Goal: Information Seeking & Learning: Learn about a topic

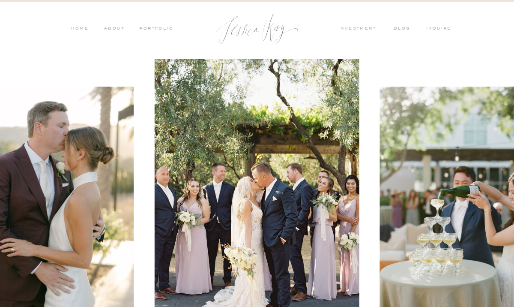
click at [163, 29] on nav "PORTFOLIO" at bounding box center [156, 29] width 36 height 8
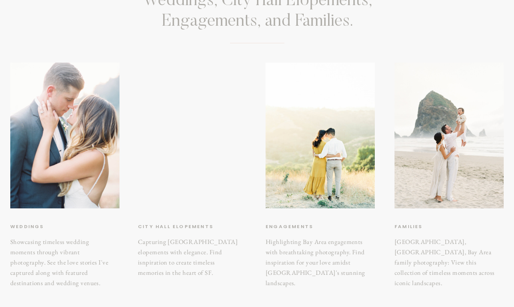
scroll to position [108, 0]
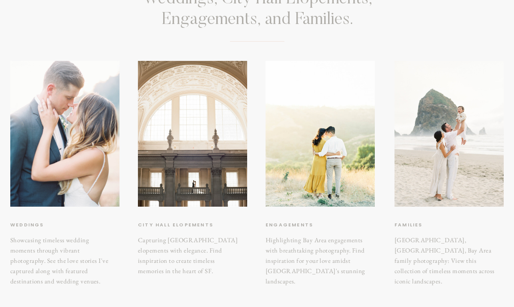
click at [193, 224] on h3 "City hall elopements" at bounding box center [180, 225] width 85 height 9
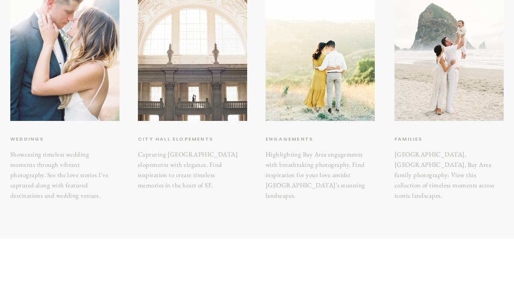
click at [197, 72] on div at bounding box center [192, 48] width 109 height 146
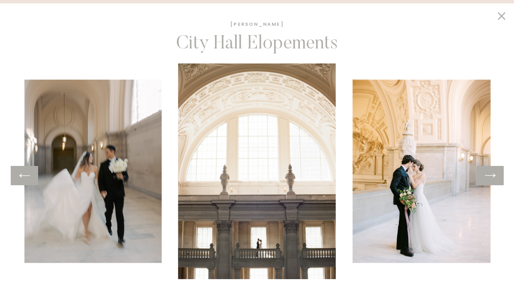
scroll to position [399, 0]
click at [496, 175] on icon at bounding box center [490, 176] width 11 height 4
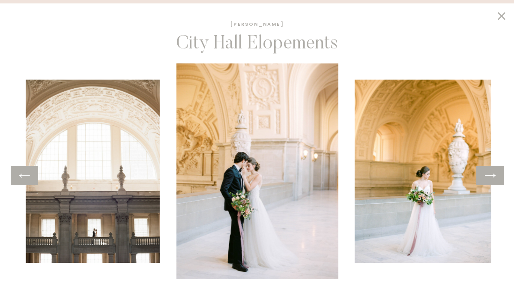
click at [496, 175] on icon at bounding box center [490, 176] width 11 height 4
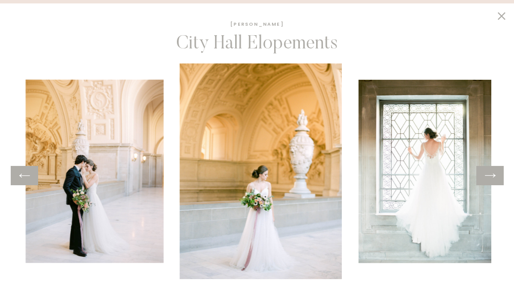
click at [495, 175] on icon at bounding box center [490, 176] width 11 height 4
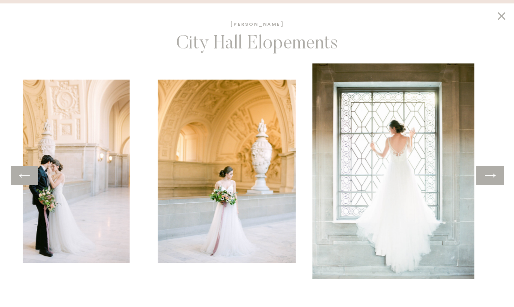
click at [495, 175] on icon at bounding box center [490, 176] width 11 height 4
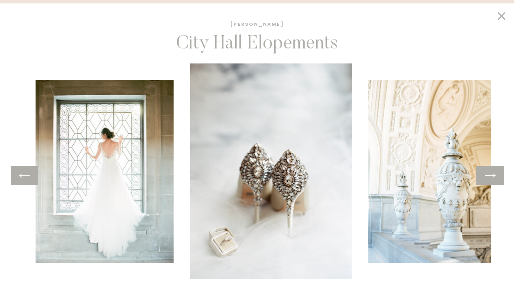
click at [495, 175] on icon at bounding box center [490, 176] width 11 height 4
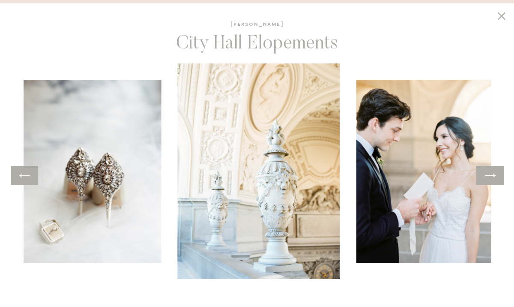
click at [495, 175] on icon at bounding box center [490, 176] width 11 height 4
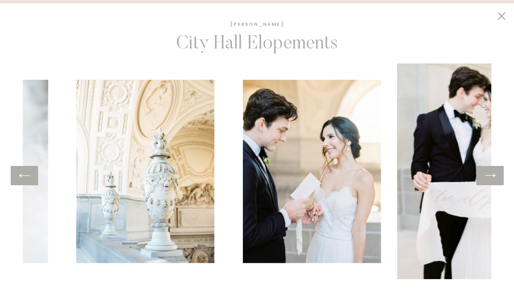
click at [495, 175] on icon at bounding box center [490, 176] width 11 height 4
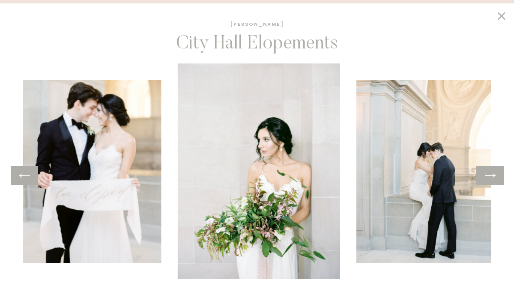
click at [495, 175] on icon at bounding box center [490, 176] width 11 height 4
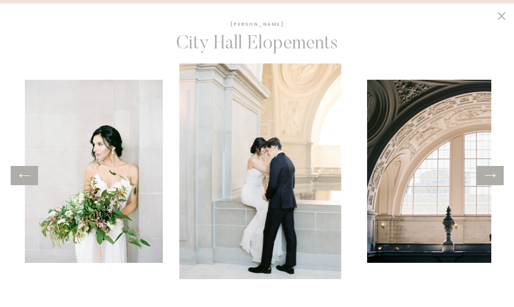
click at [495, 175] on icon at bounding box center [490, 176] width 11 height 4
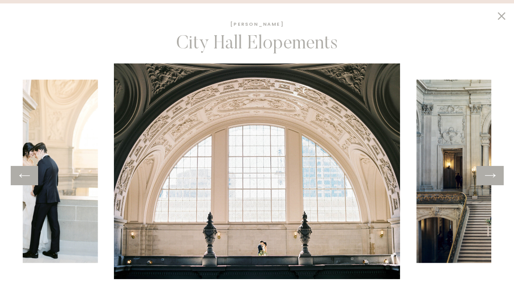
click at [489, 175] on icon at bounding box center [490, 176] width 11 height 4
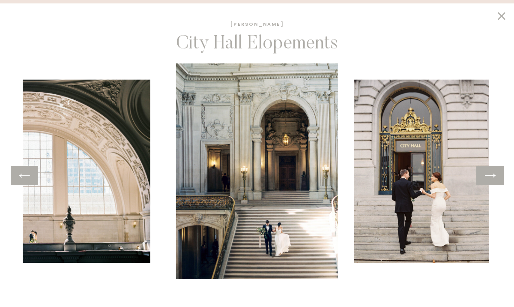
click at [33, 188] on img at bounding box center [28, 171] width 243 height 183
click at [27, 185] on div at bounding box center [24, 175] width 27 height 19
click at [25, 177] on icon at bounding box center [24, 175] width 12 height 13
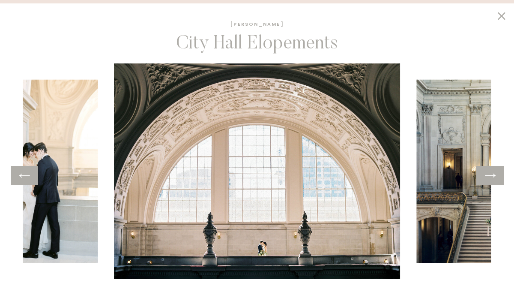
scroll to position [439, 0]
click at [494, 181] on icon at bounding box center [490, 175] width 12 height 13
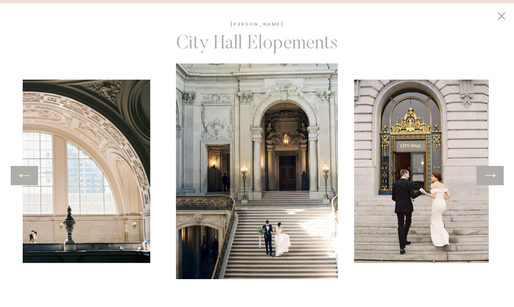
click at [494, 181] on icon at bounding box center [490, 175] width 12 height 13
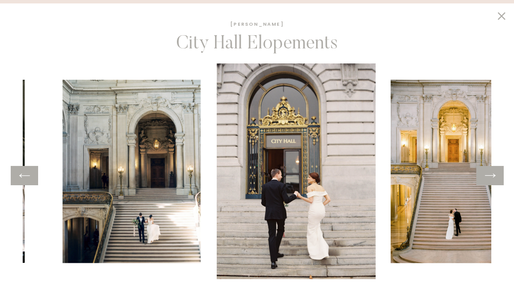
click at [494, 181] on icon at bounding box center [490, 175] width 12 height 13
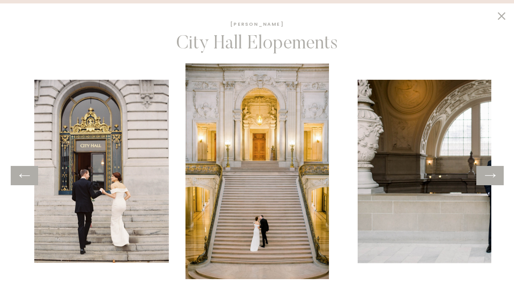
click at [494, 180] on icon at bounding box center [490, 175] width 12 height 13
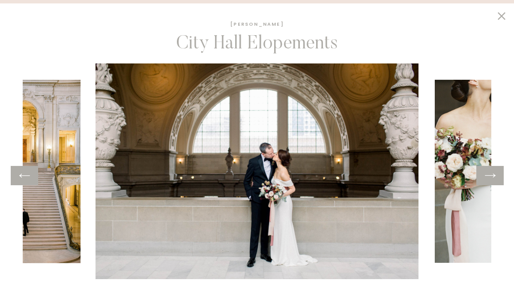
click at [494, 180] on icon at bounding box center [490, 175] width 12 height 13
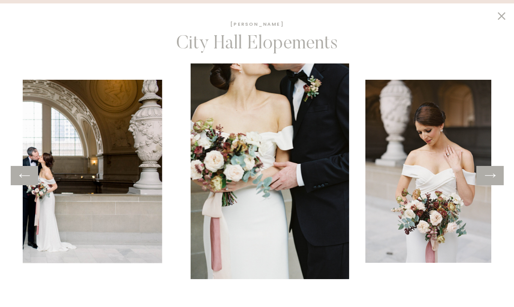
click at [494, 180] on icon at bounding box center [490, 175] width 12 height 13
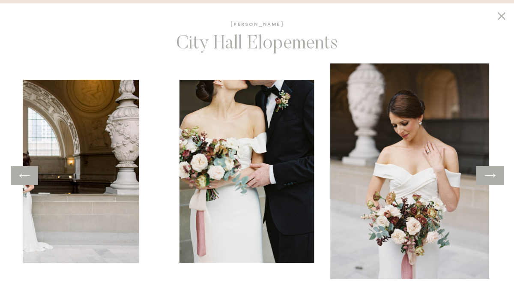
click at [494, 180] on icon at bounding box center [490, 175] width 12 height 13
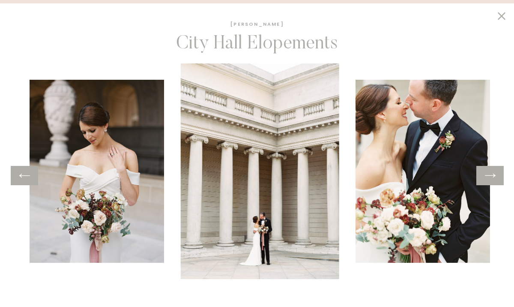
click at [494, 180] on icon at bounding box center [490, 175] width 12 height 13
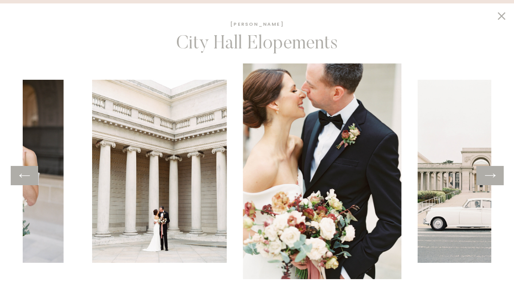
click at [494, 180] on icon at bounding box center [490, 175] width 12 height 13
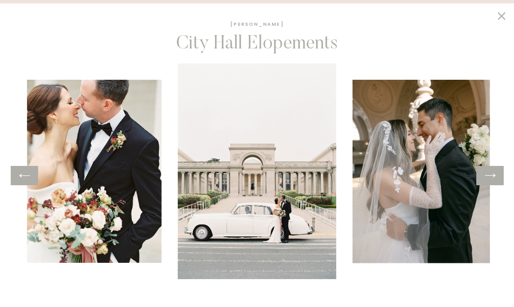
click at [494, 180] on icon at bounding box center [490, 175] width 12 height 13
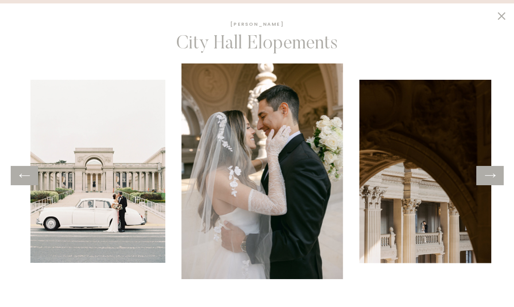
click at [494, 180] on icon at bounding box center [490, 175] width 12 height 13
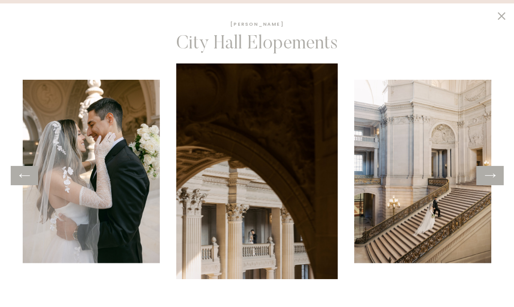
click at [494, 180] on icon at bounding box center [490, 175] width 12 height 13
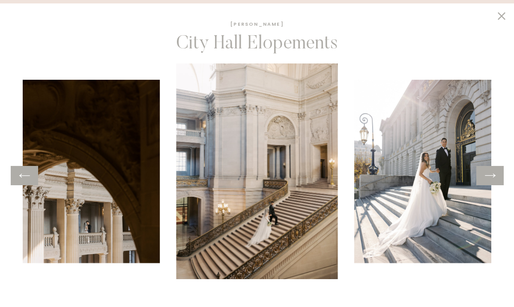
click at [494, 180] on icon at bounding box center [490, 175] width 12 height 13
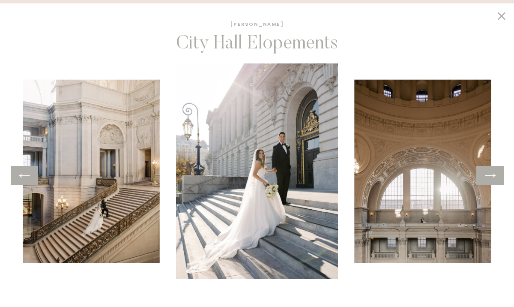
click at [22, 175] on icon at bounding box center [24, 176] width 11 height 4
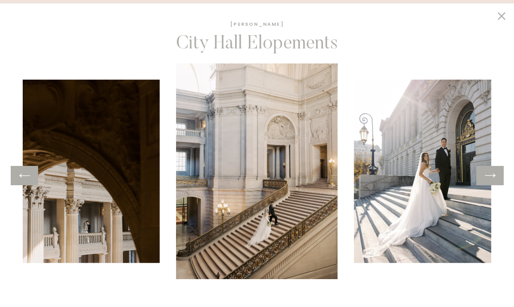
click at [500, 20] on icon at bounding box center [502, 15] width 15 height 13
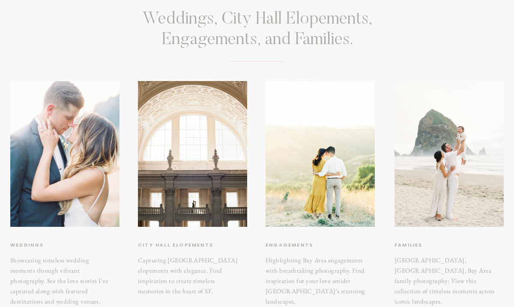
scroll to position [58, 0]
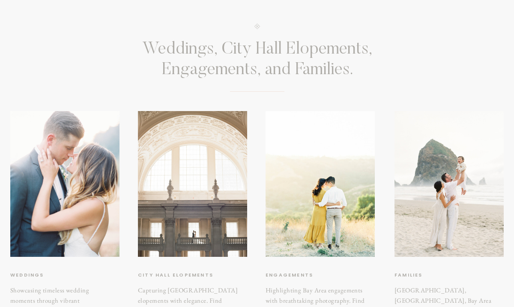
click at [218, 178] on div at bounding box center [192, 184] width 109 height 146
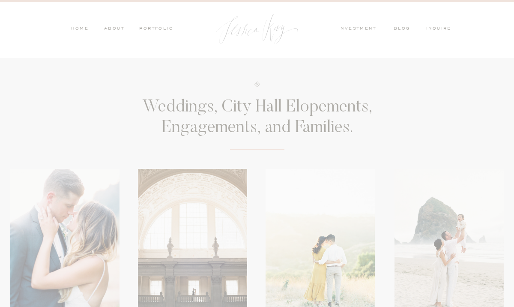
scroll to position [58, 0]
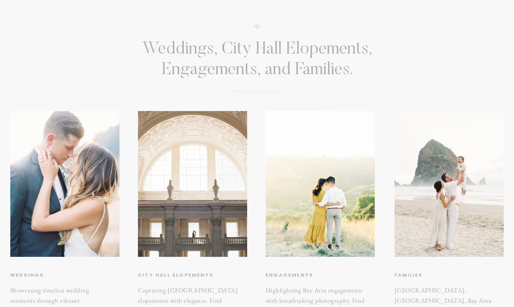
click at [193, 168] on div at bounding box center [192, 184] width 109 height 146
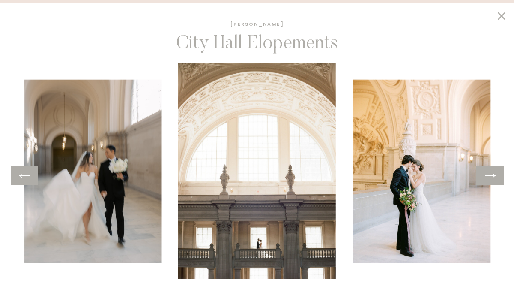
click at [493, 175] on icon at bounding box center [490, 176] width 11 height 4
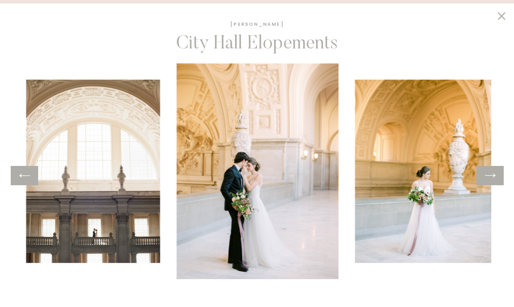
click at [493, 175] on icon at bounding box center [490, 176] width 11 height 4
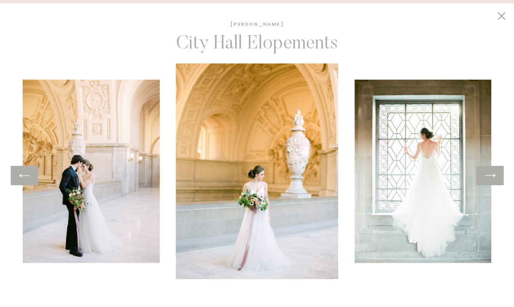
click at [493, 175] on icon at bounding box center [490, 175] width 12 height 13
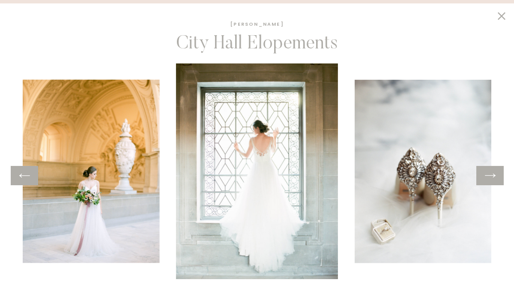
click at [493, 175] on icon at bounding box center [490, 175] width 12 height 13
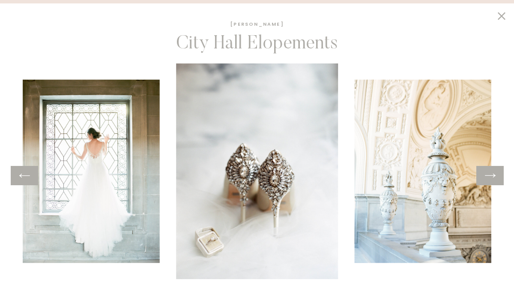
click at [21, 181] on icon at bounding box center [24, 175] width 12 height 13
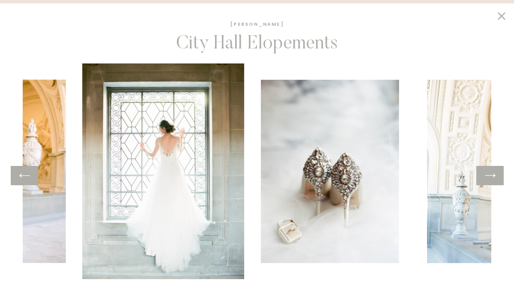
click at [21, 181] on icon at bounding box center [24, 175] width 12 height 13
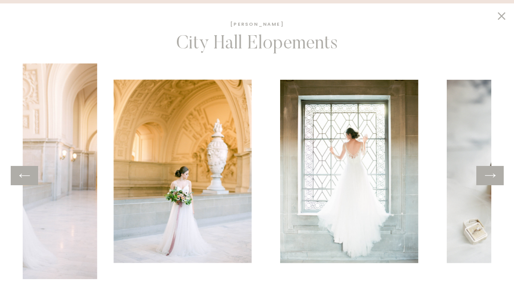
click at [21, 181] on icon at bounding box center [24, 175] width 12 height 13
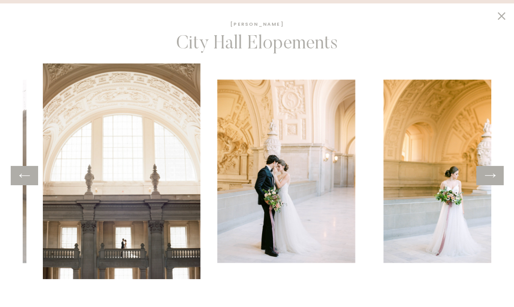
click at [21, 181] on icon at bounding box center [24, 175] width 12 height 13
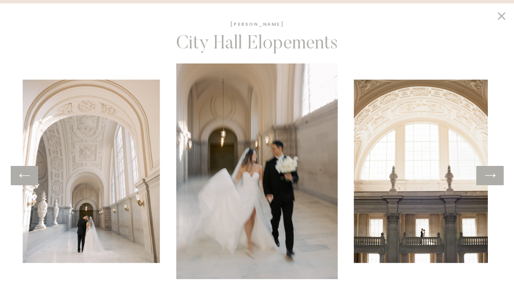
click at [496, 177] on icon at bounding box center [490, 175] width 12 height 13
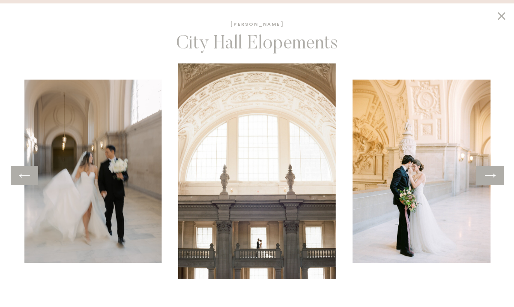
click at [498, 181] on div at bounding box center [490, 175] width 27 height 19
click at [492, 177] on icon at bounding box center [490, 175] width 12 height 13
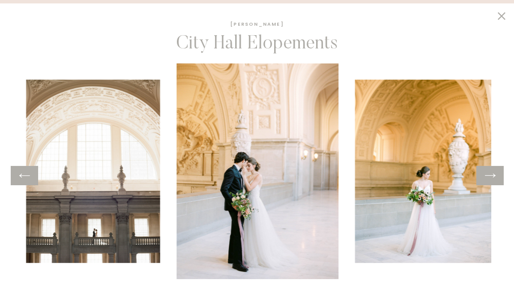
click at [492, 177] on icon at bounding box center [490, 175] width 12 height 13
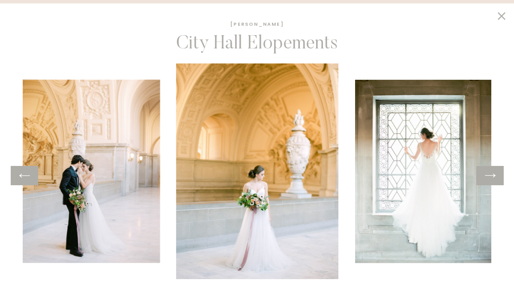
click at [492, 177] on icon at bounding box center [490, 175] width 12 height 13
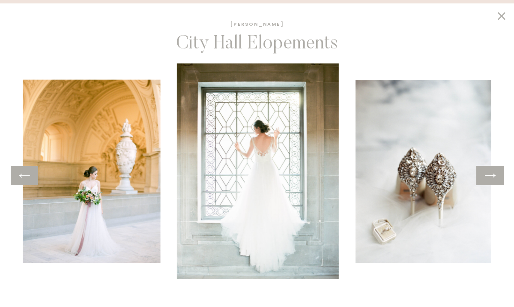
click at [492, 177] on icon at bounding box center [490, 175] width 12 height 13
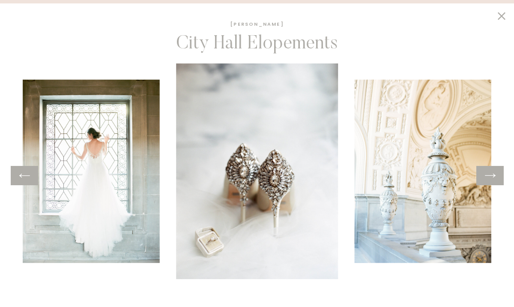
click at [492, 177] on icon at bounding box center [490, 175] width 12 height 13
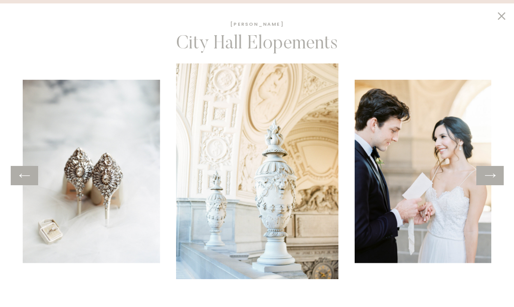
click at [492, 177] on icon at bounding box center [490, 175] width 12 height 13
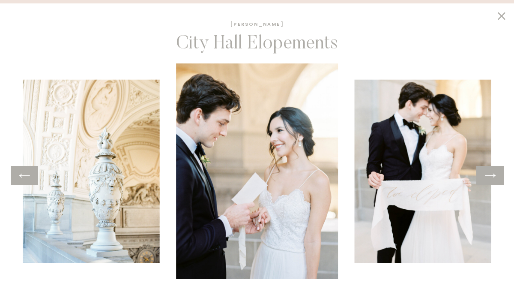
click at [492, 177] on icon at bounding box center [490, 175] width 12 height 13
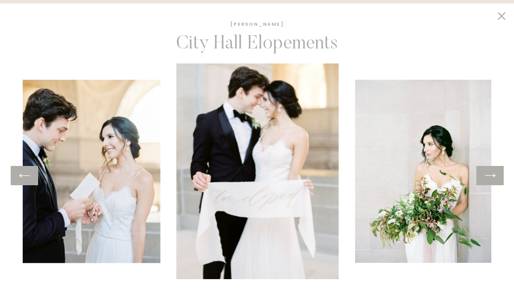
click at [492, 177] on icon at bounding box center [490, 175] width 12 height 13
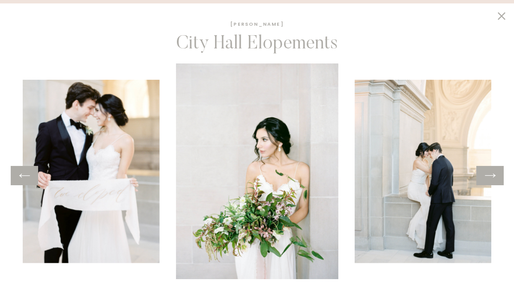
click at [492, 177] on icon at bounding box center [490, 175] width 12 height 13
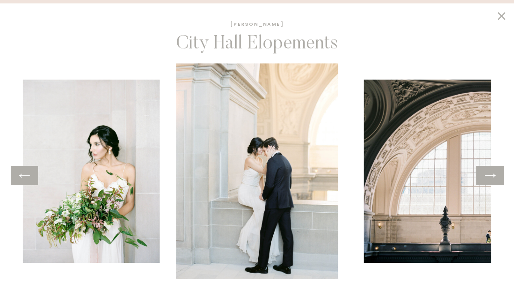
click at [492, 177] on icon at bounding box center [490, 175] width 12 height 13
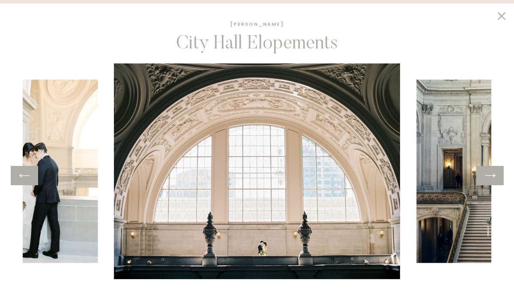
click at [493, 174] on icon at bounding box center [490, 175] width 12 height 13
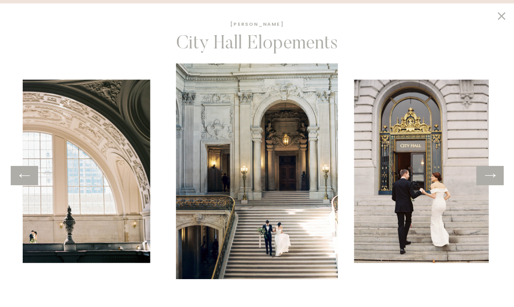
click at [491, 182] on icon at bounding box center [490, 175] width 12 height 13
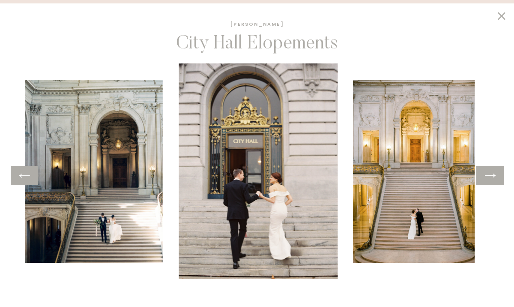
click at [491, 182] on icon at bounding box center [490, 175] width 12 height 13
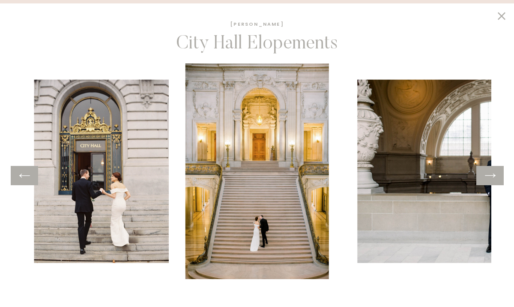
click at [493, 178] on icon at bounding box center [490, 175] width 12 height 13
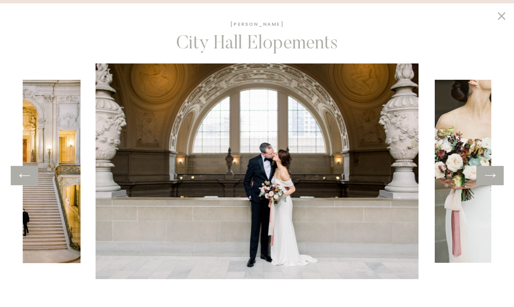
click at [493, 178] on icon at bounding box center [490, 175] width 12 height 13
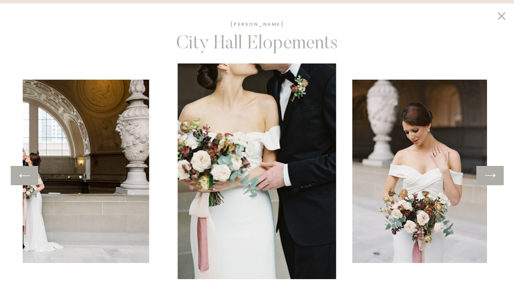
click at [12, 181] on div at bounding box center [24, 175] width 27 height 19
click at [24, 173] on icon at bounding box center [24, 175] width 12 height 13
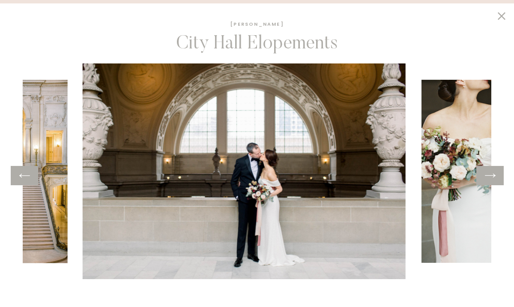
click at [24, 173] on icon at bounding box center [24, 175] width 12 height 13
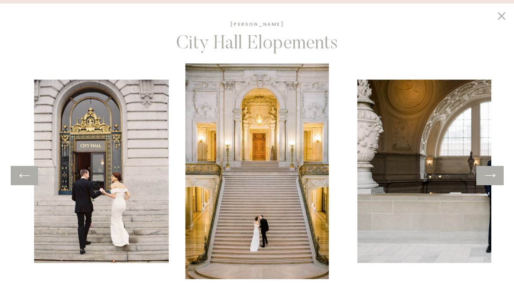
click at [489, 179] on icon at bounding box center [490, 175] width 12 height 13
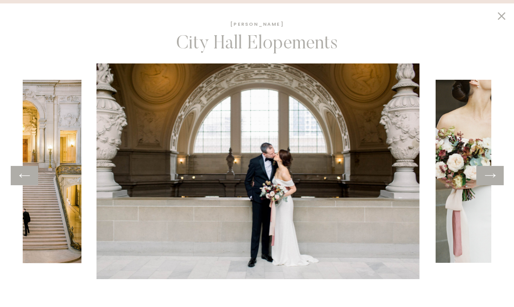
click at [489, 179] on icon at bounding box center [490, 175] width 12 height 13
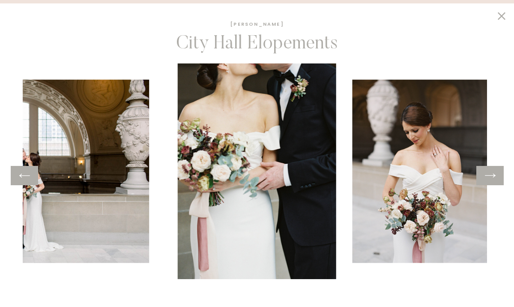
click at [493, 176] on icon at bounding box center [490, 175] width 12 height 13
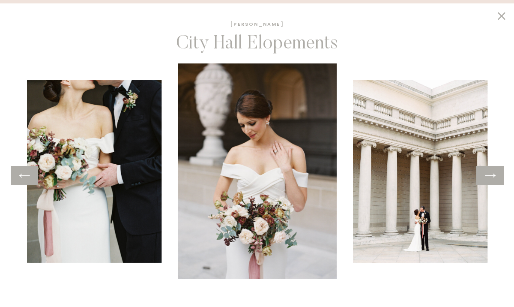
click at [493, 176] on icon at bounding box center [490, 175] width 12 height 13
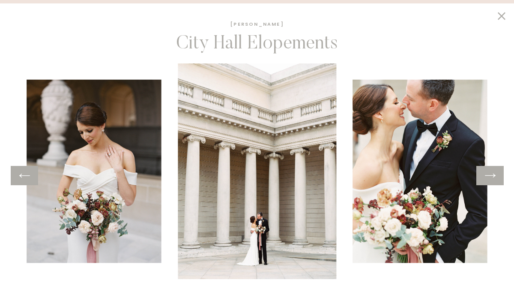
click at [493, 176] on icon at bounding box center [490, 175] width 12 height 13
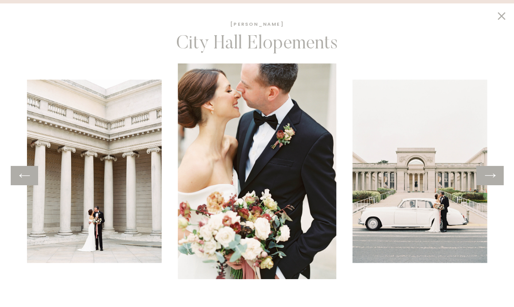
click at [493, 176] on icon at bounding box center [490, 175] width 12 height 13
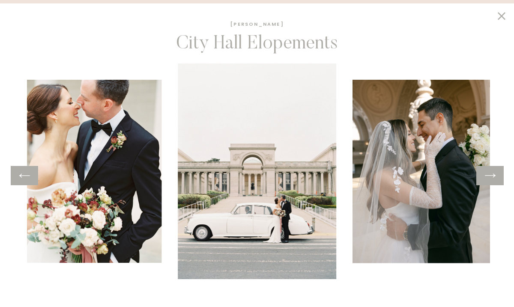
click at [493, 176] on icon at bounding box center [490, 175] width 12 height 13
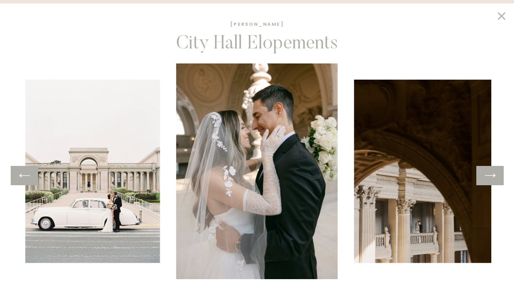
click at [495, 176] on icon at bounding box center [490, 176] width 11 height 4
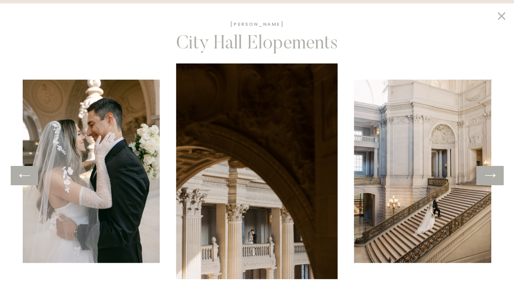
click at [495, 176] on icon at bounding box center [490, 176] width 11 height 4
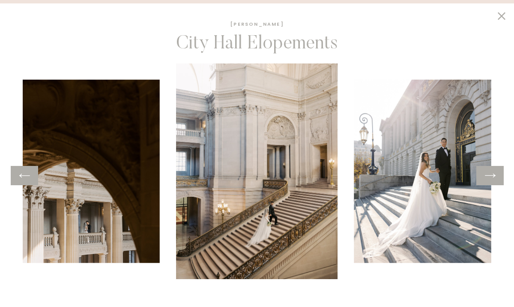
click at [488, 179] on icon at bounding box center [490, 175] width 12 height 13
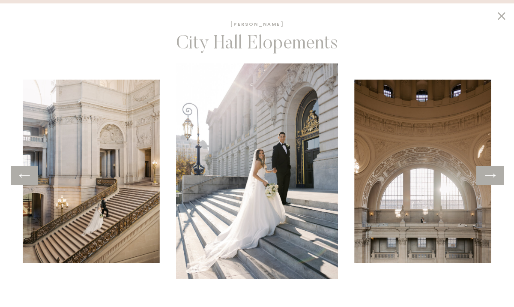
click at [488, 179] on icon at bounding box center [490, 175] width 12 height 13
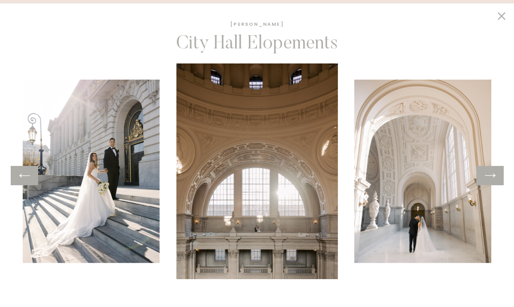
click at [30, 173] on icon at bounding box center [24, 175] width 12 height 13
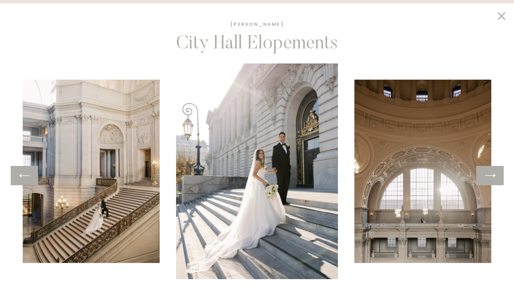
click at [494, 172] on icon at bounding box center [490, 175] width 12 height 13
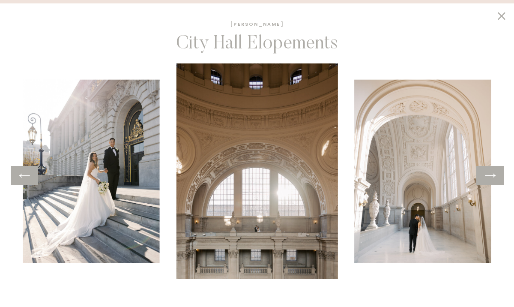
click at [495, 177] on icon at bounding box center [490, 175] width 12 height 13
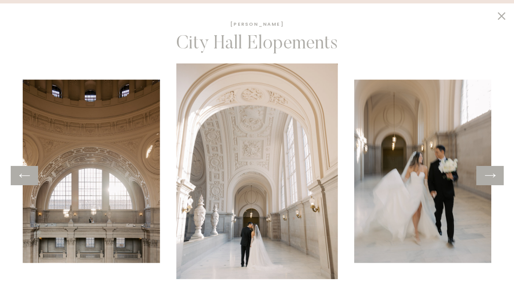
click at [495, 177] on icon at bounding box center [490, 175] width 12 height 13
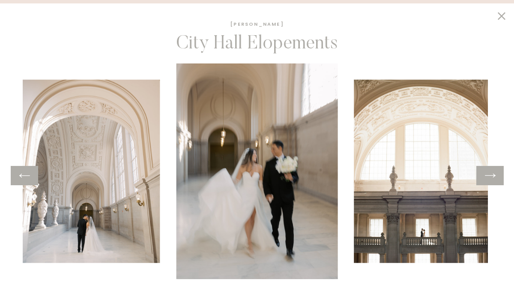
click at [490, 179] on icon at bounding box center [490, 175] width 12 height 13
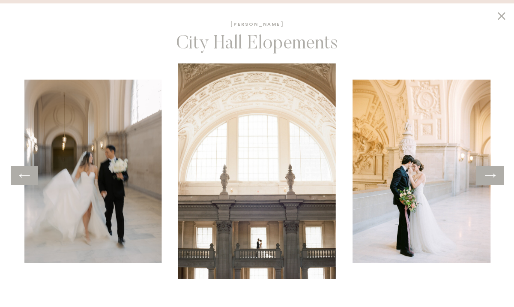
click at [490, 178] on icon at bounding box center [490, 175] width 12 height 13
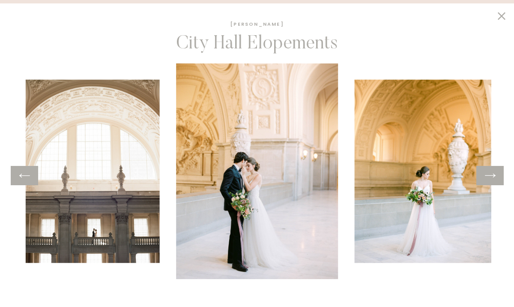
click at [18, 181] on div at bounding box center [24, 175] width 27 height 19
click at [19, 176] on icon at bounding box center [24, 175] width 12 height 13
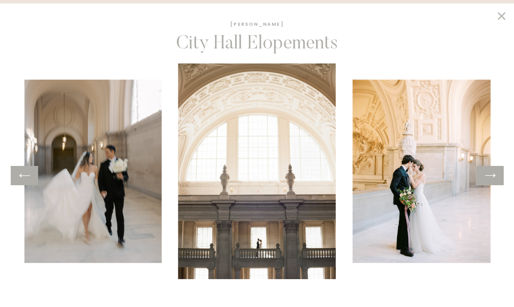
click at [488, 187] on img at bounding box center [422, 171] width 138 height 183
click at [488, 182] on div at bounding box center [490, 175] width 27 height 19
click at [488, 175] on icon at bounding box center [490, 175] width 12 height 13
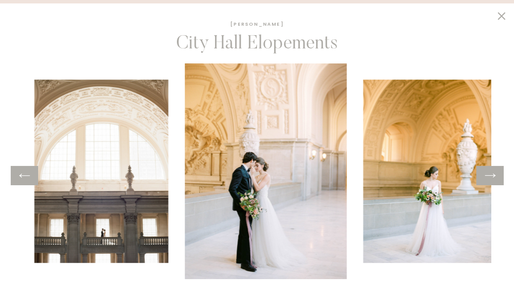
click at [488, 175] on icon at bounding box center [490, 175] width 12 height 13
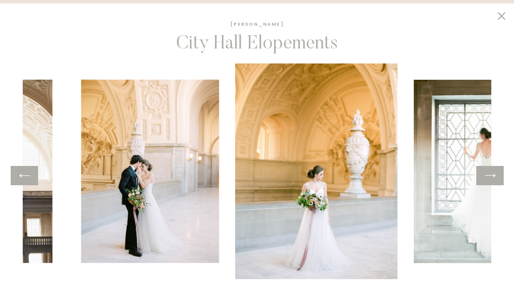
click at [488, 175] on icon at bounding box center [490, 175] width 12 height 13
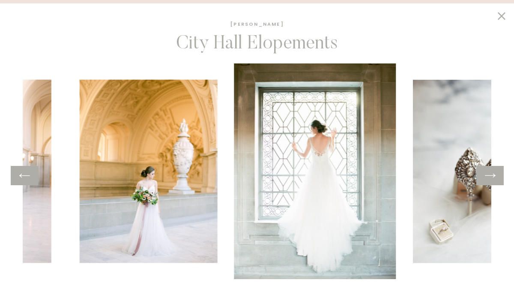
click at [488, 175] on icon at bounding box center [490, 175] width 12 height 13
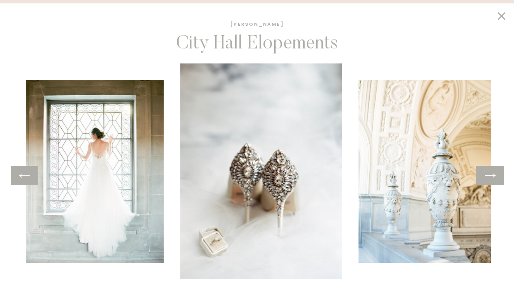
click at [488, 175] on icon at bounding box center [490, 175] width 12 height 13
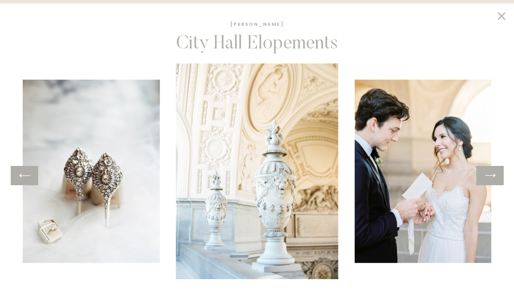
click at [488, 175] on icon at bounding box center [490, 175] width 12 height 13
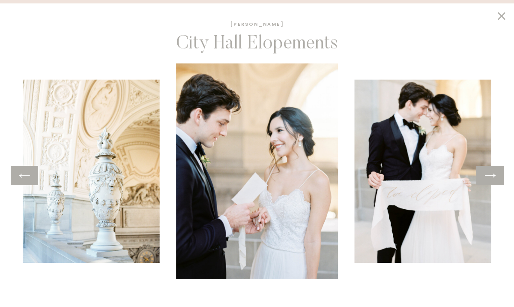
click at [488, 175] on icon at bounding box center [490, 175] width 12 height 13
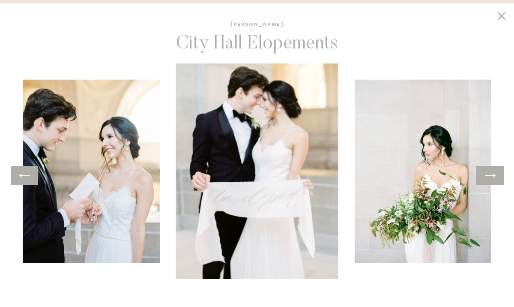
click at [488, 175] on icon at bounding box center [490, 175] width 12 height 13
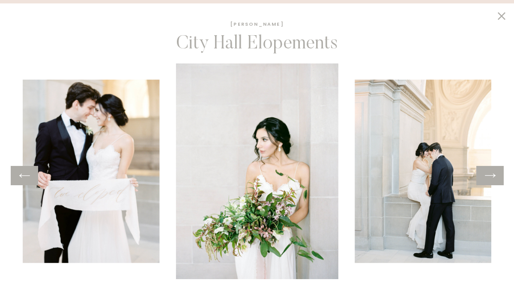
click at [488, 175] on icon at bounding box center [490, 175] width 12 height 13
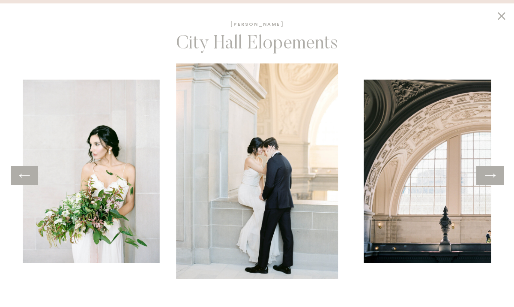
click at [488, 175] on icon at bounding box center [490, 175] width 12 height 13
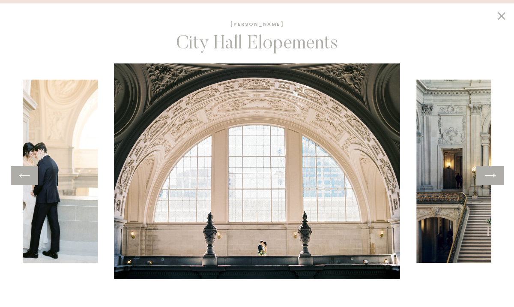
click at [488, 175] on icon at bounding box center [490, 175] width 12 height 13
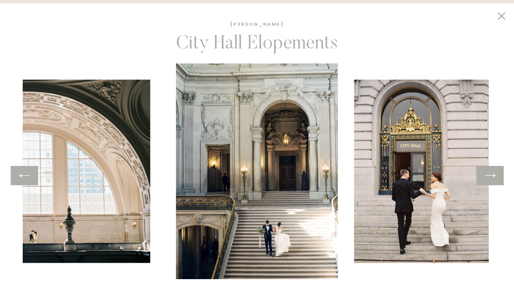
click at [488, 175] on icon at bounding box center [490, 175] width 12 height 13
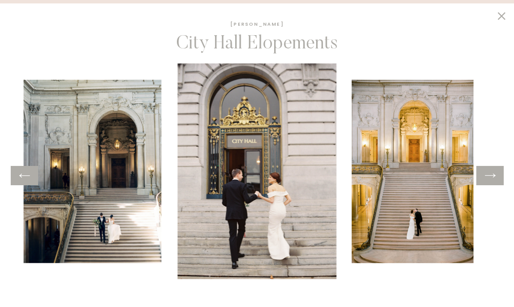
click at [488, 175] on icon at bounding box center [490, 175] width 12 height 13
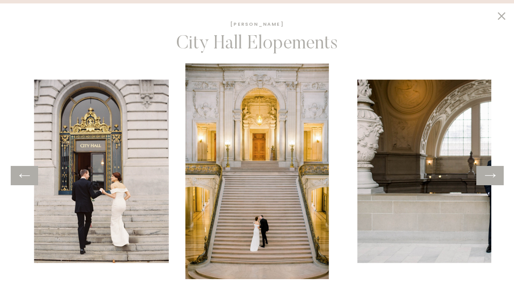
click at [488, 175] on icon at bounding box center [490, 175] width 12 height 13
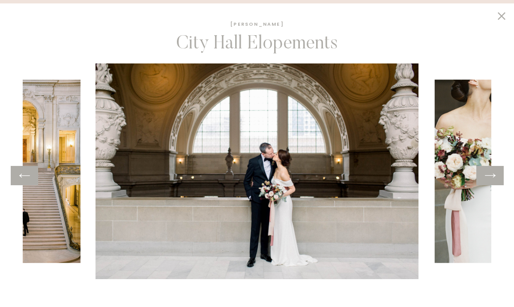
click at [488, 175] on icon at bounding box center [490, 175] width 12 height 13
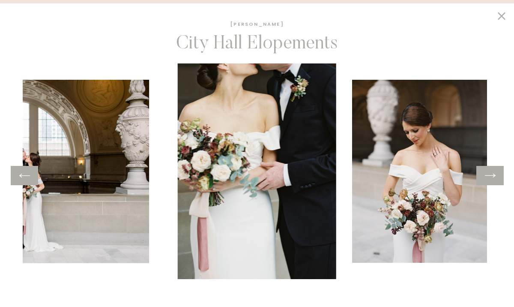
click at [488, 175] on icon at bounding box center [490, 175] width 12 height 13
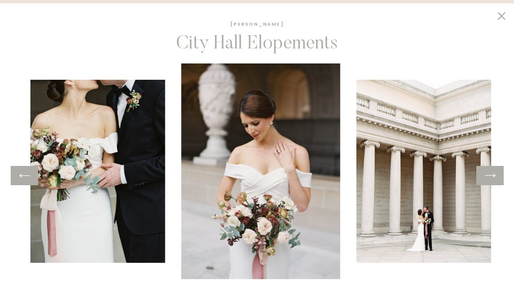
click at [488, 175] on icon at bounding box center [490, 175] width 12 height 13
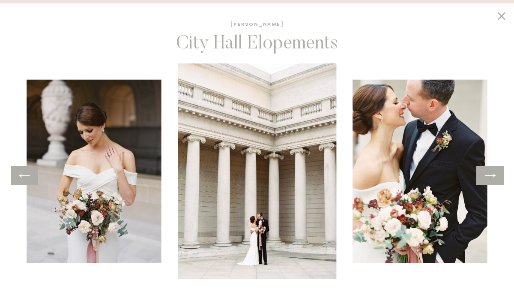
click at [488, 175] on icon at bounding box center [490, 175] width 12 height 13
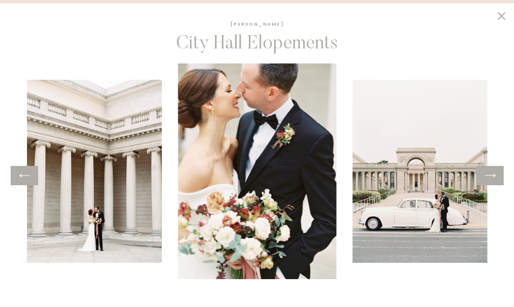
click at [488, 175] on icon at bounding box center [490, 175] width 12 height 13
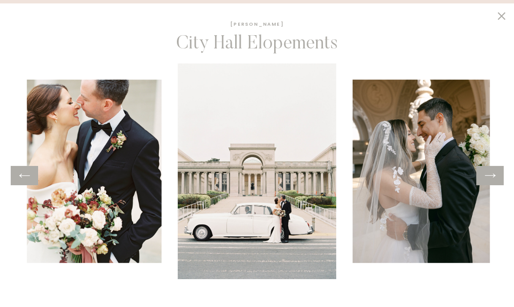
scroll to position [277, 0]
click at [494, 182] on icon at bounding box center [490, 175] width 12 height 13
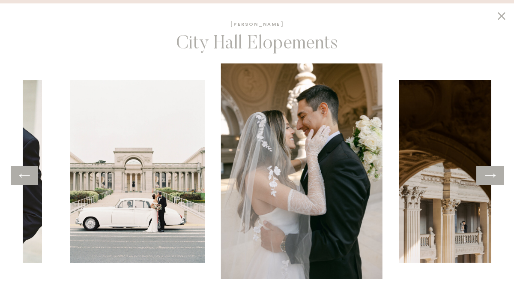
click at [494, 182] on icon at bounding box center [490, 175] width 12 height 13
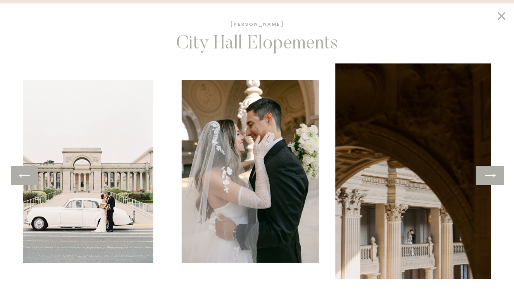
click at [494, 182] on icon at bounding box center [490, 175] width 12 height 13
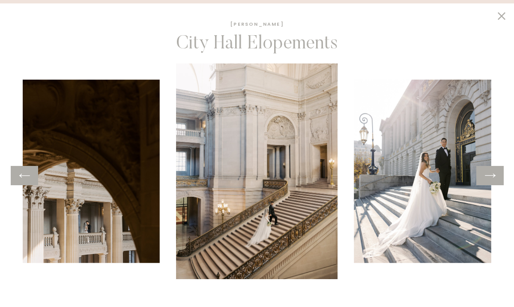
click at [480, 177] on div at bounding box center [490, 175] width 27 height 19
click at [490, 171] on icon at bounding box center [490, 175] width 12 height 13
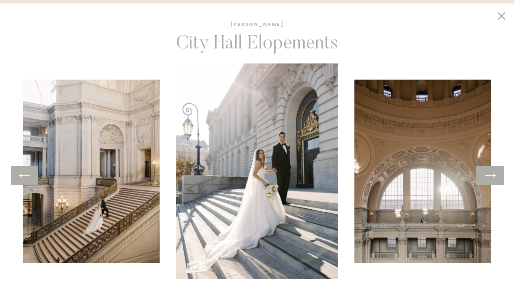
click at [415, 207] on img at bounding box center [424, 171] width 138 height 183
click at [486, 182] on icon at bounding box center [490, 175] width 12 height 13
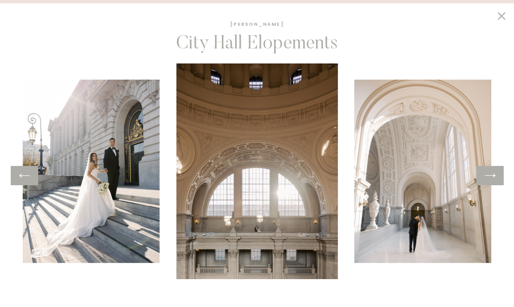
click at [486, 182] on icon at bounding box center [490, 175] width 12 height 13
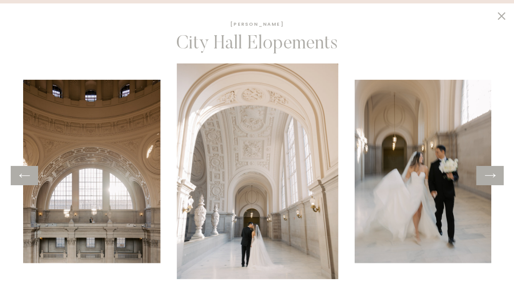
click at [486, 182] on icon at bounding box center [490, 175] width 12 height 13
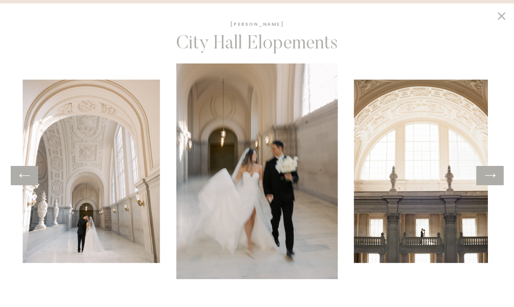
click at [486, 182] on icon at bounding box center [490, 175] width 12 height 13
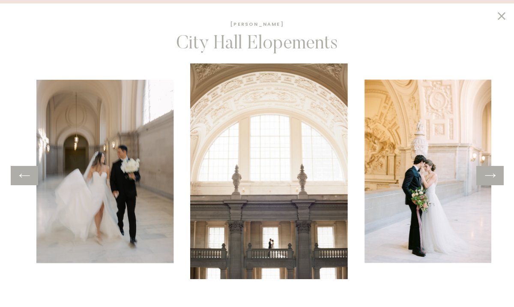
click at [486, 182] on icon at bounding box center [490, 175] width 12 height 13
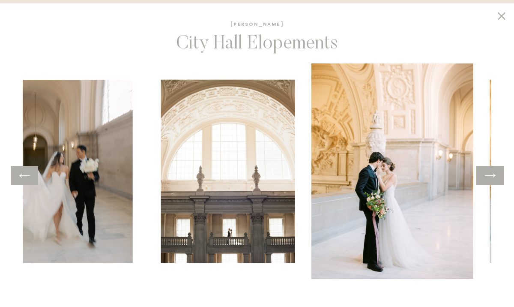
click at [486, 182] on icon at bounding box center [490, 175] width 12 height 13
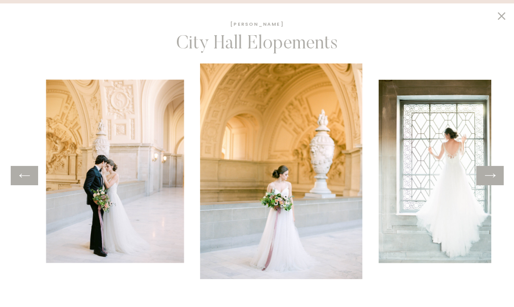
click at [486, 182] on icon at bounding box center [490, 175] width 12 height 13
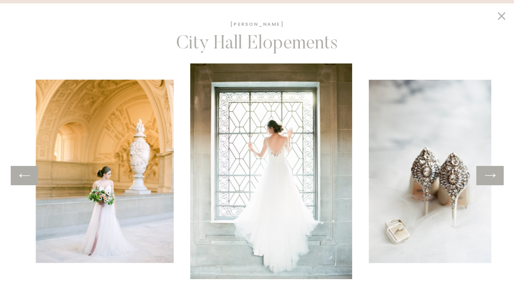
click at [486, 182] on icon at bounding box center [490, 175] width 12 height 13
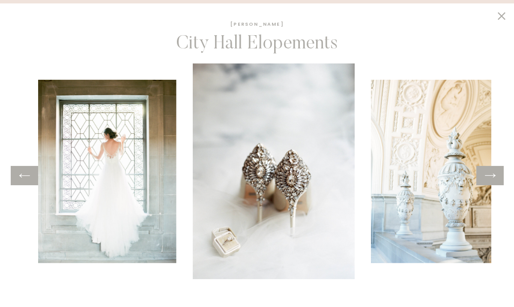
click at [486, 182] on icon at bounding box center [490, 175] width 12 height 13
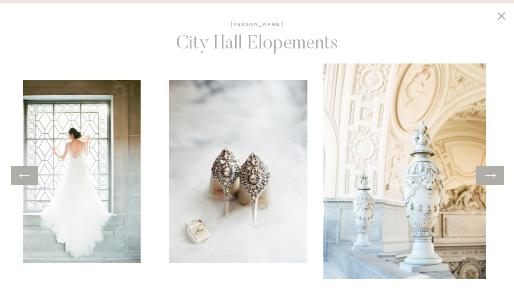
click at [486, 182] on icon at bounding box center [490, 175] width 12 height 13
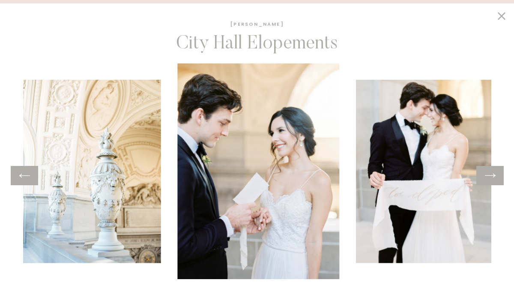
click at [486, 182] on icon at bounding box center [490, 175] width 12 height 13
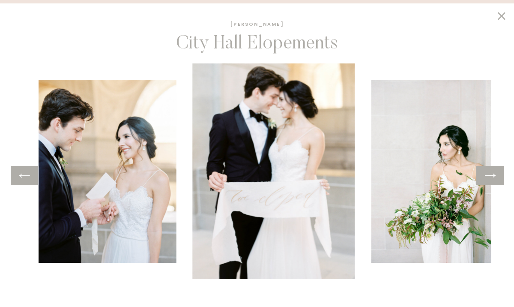
click at [486, 182] on icon at bounding box center [490, 175] width 12 height 13
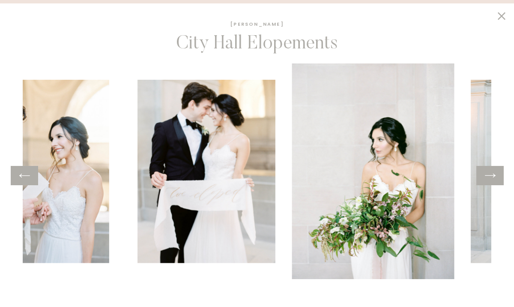
click at [486, 182] on icon at bounding box center [490, 175] width 12 height 13
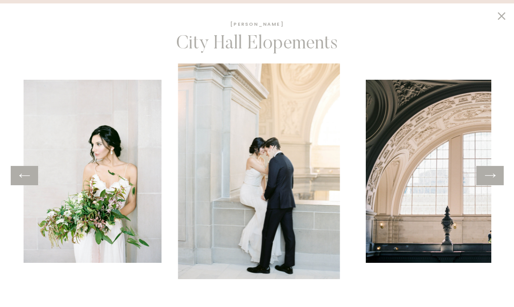
click at [486, 182] on icon at bounding box center [490, 175] width 12 height 13
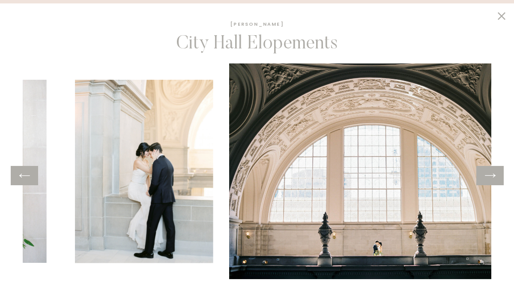
click at [486, 182] on icon at bounding box center [490, 175] width 12 height 13
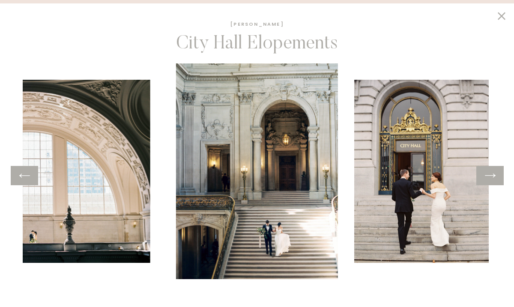
click at [486, 182] on icon at bounding box center [490, 175] width 12 height 13
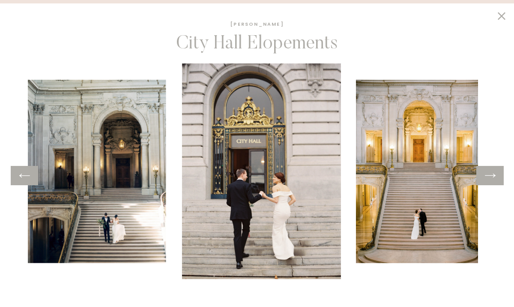
click at [486, 182] on icon at bounding box center [490, 175] width 12 height 13
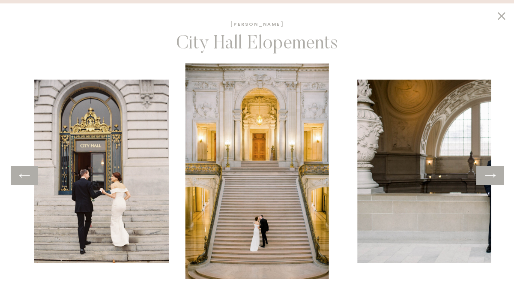
click at [29, 174] on icon at bounding box center [24, 175] width 12 height 13
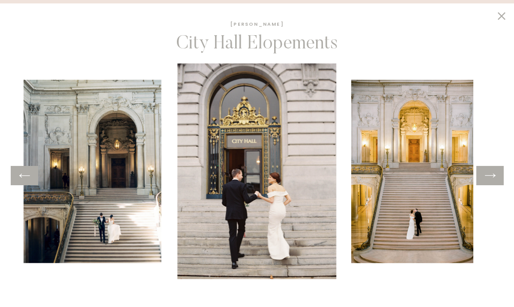
click at [29, 174] on icon at bounding box center [24, 175] width 12 height 13
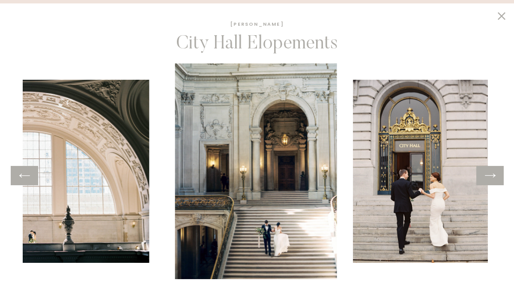
click at [29, 174] on icon at bounding box center [24, 175] width 12 height 13
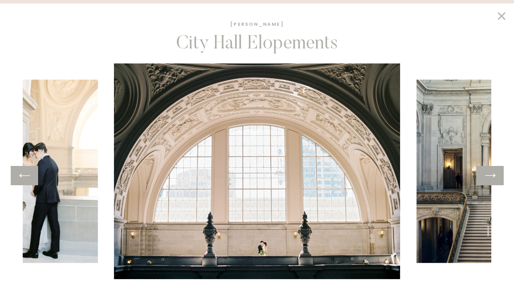
click at [497, 176] on div at bounding box center [490, 175] width 27 height 19
click at [483, 182] on div at bounding box center [490, 175] width 27 height 19
click at [488, 177] on icon at bounding box center [490, 175] width 12 height 13
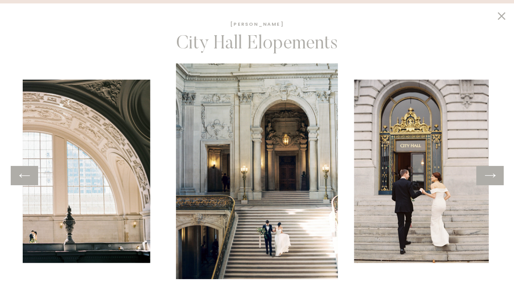
click at [488, 177] on icon at bounding box center [490, 175] width 12 height 13
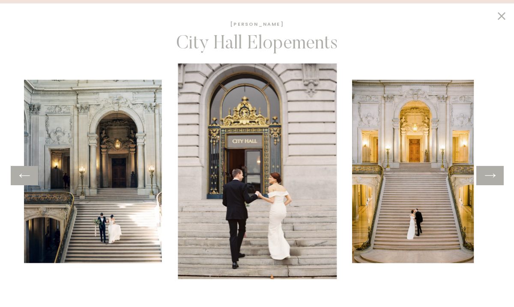
click at [488, 177] on icon at bounding box center [490, 175] width 12 height 13
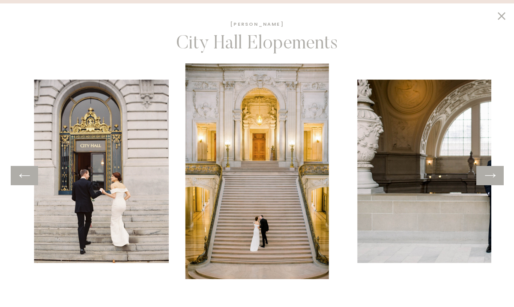
click at [489, 178] on icon at bounding box center [490, 175] width 12 height 13
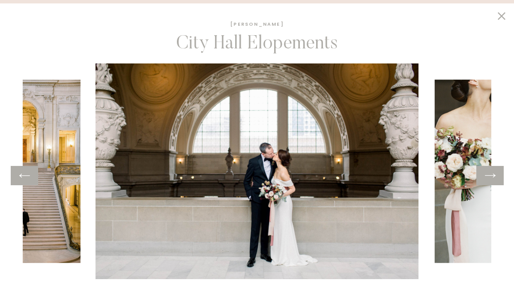
click at [25, 178] on icon at bounding box center [24, 175] width 12 height 13
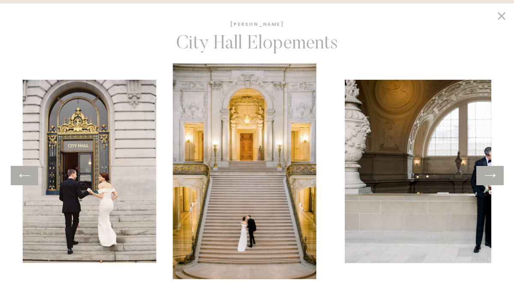
click at [25, 178] on icon at bounding box center [24, 175] width 12 height 13
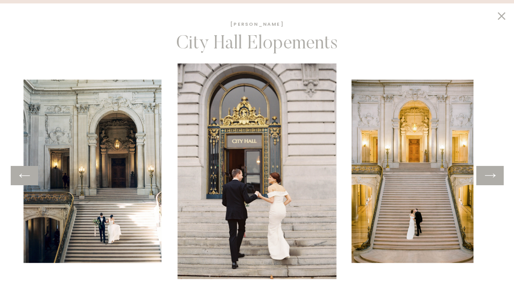
click at [27, 180] on icon at bounding box center [24, 175] width 12 height 13
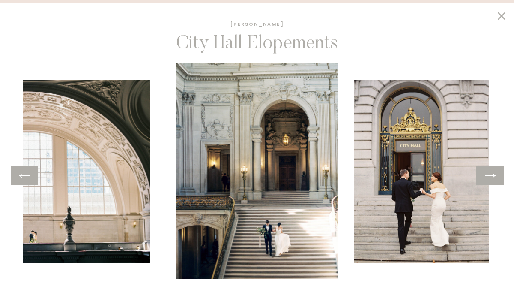
click at [27, 180] on icon at bounding box center [24, 175] width 12 height 13
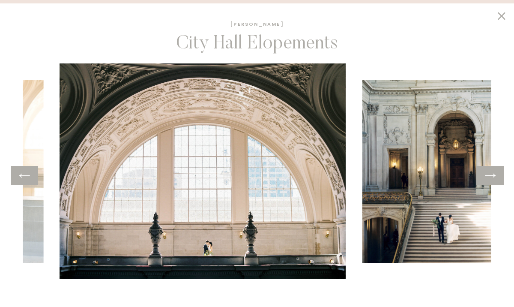
click at [27, 180] on icon at bounding box center [24, 175] width 12 height 13
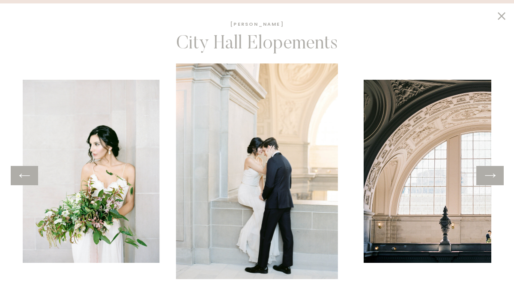
click at [27, 180] on icon at bounding box center [24, 175] width 12 height 13
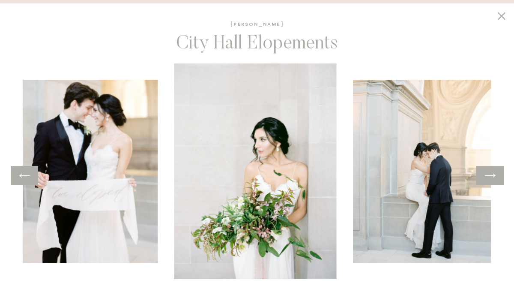
click at [27, 180] on icon at bounding box center [24, 175] width 12 height 13
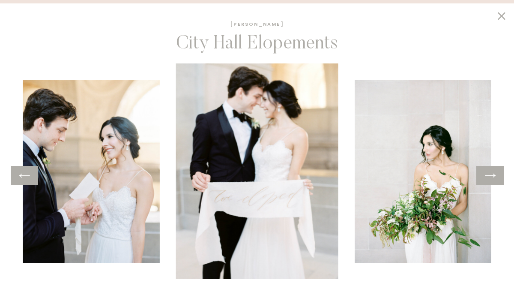
click at [27, 180] on icon at bounding box center [24, 175] width 12 height 13
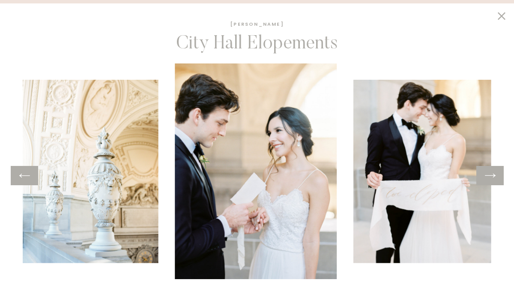
click at [27, 180] on icon at bounding box center [24, 175] width 12 height 13
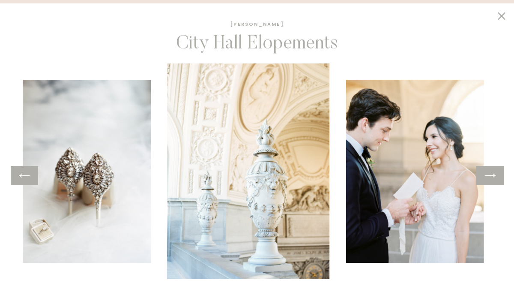
click at [27, 180] on icon at bounding box center [24, 175] width 12 height 13
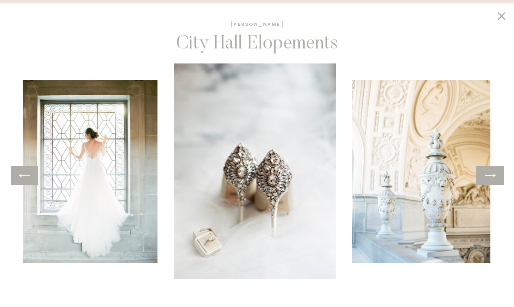
click at [27, 180] on icon at bounding box center [24, 175] width 12 height 13
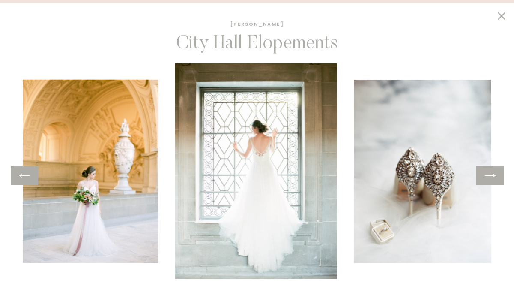
click at [27, 180] on icon at bounding box center [24, 175] width 12 height 13
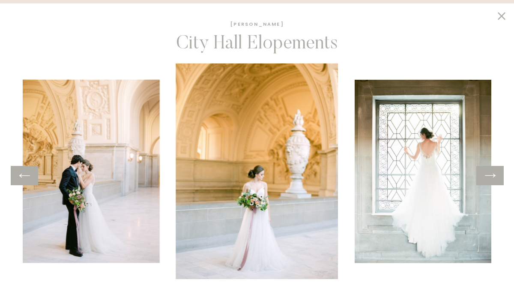
click at [27, 180] on icon at bounding box center [24, 175] width 12 height 13
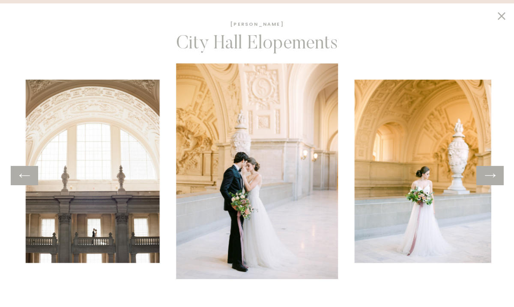
click at [27, 180] on icon at bounding box center [24, 175] width 12 height 13
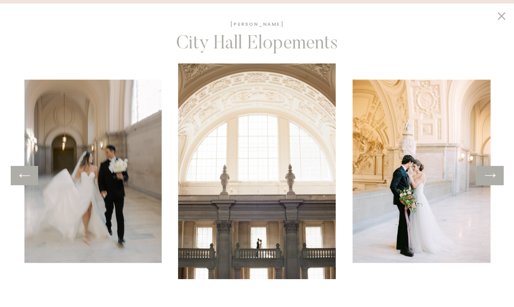
click at [27, 180] on icon at bounding box center [24, 175] width 12 height 13
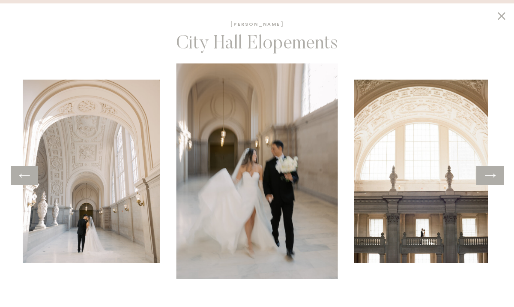
click at [486, 186] on img at bounding box center [421, 171] width 134 height 183
click at [489, 180] on icon at bounding box center [490, 175] width 12 height 13
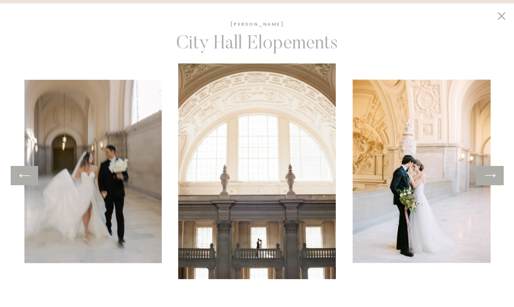
click at [489, 180] on icon at bounding box center [490, 175] width 12 height 13
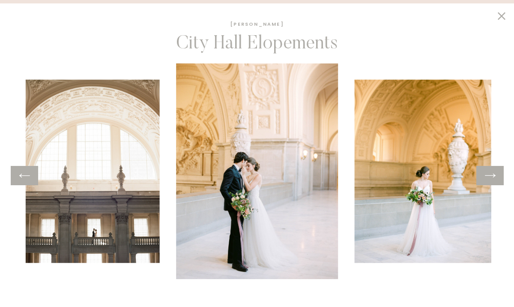
click at [489, 180] on icon at bounding box center [490, 175] width 12 height 13
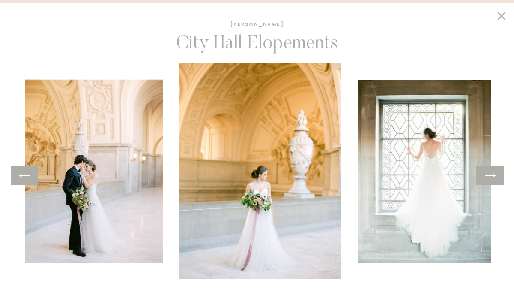
click at [489, 180] on icon at bounding box center [490, 175] width 12 height 13
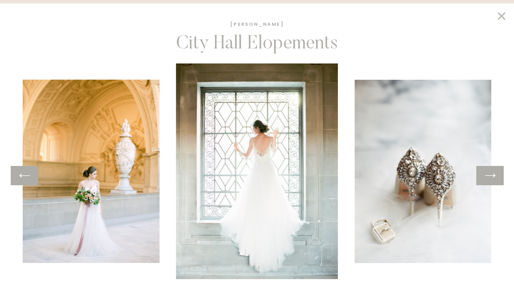
click at [489, 180] on icon at bounding box center [490, 175] width 12 height 13
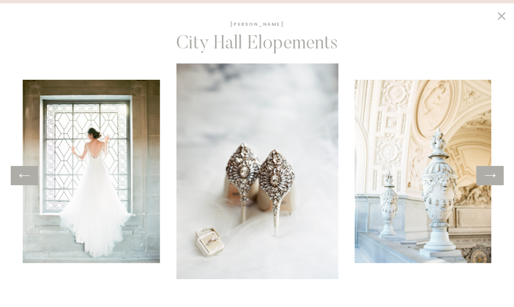
click at [489, 180] on icon at bounding box center [490, 175] width 12 height 13
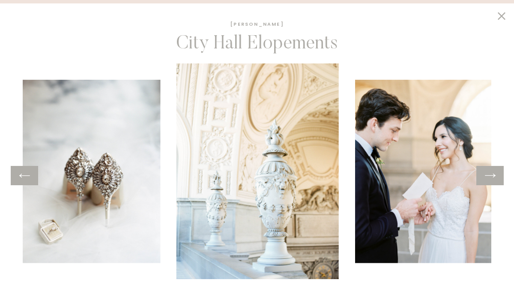
click at [489, 180] on icon at bounding box center [490, 175] width 12 height 13
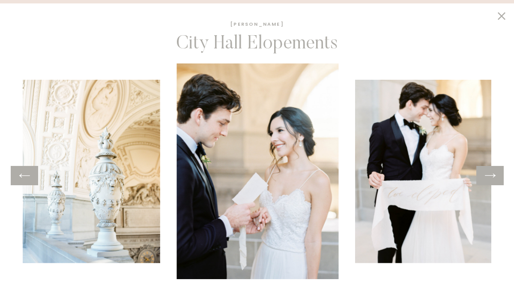
click at [489, 180] on icon at bounding box center [490, 175] width 12 height 13
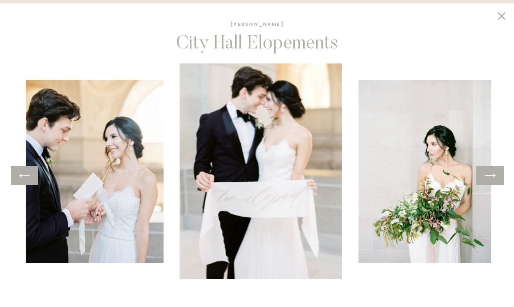
click at [489, 180] on icon at bounding box center [490, 175] width 12 height 13
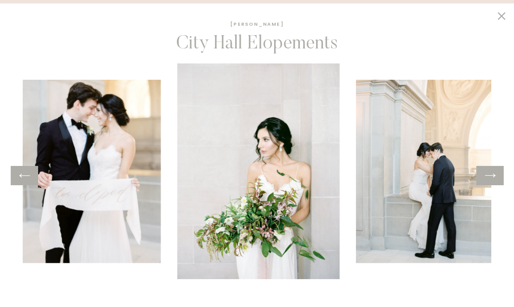
click at [489, 180] on icon at bounding box center [490, 175] width 12 height 13
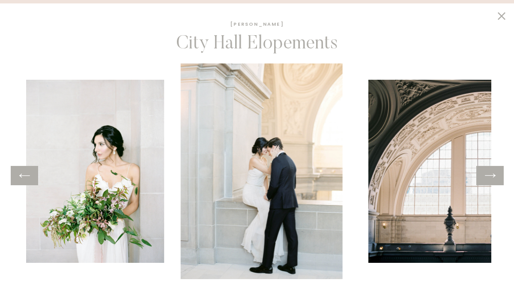
click at [489, 180] on icon at bounding box center [490, 175] width 12 height 13
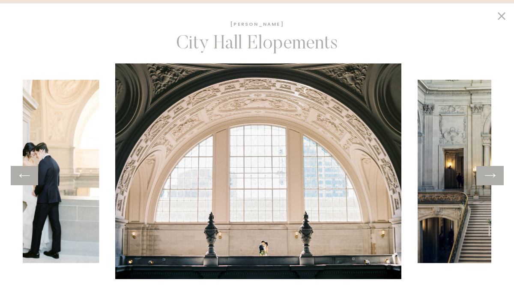
click at [489, 180] on icon at bounding box center [490, 175] width 12 height 13
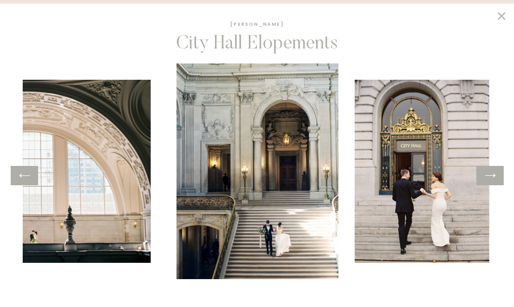
click at [489, 180] on icon at bounding box center [490, 175] width 12 height 13
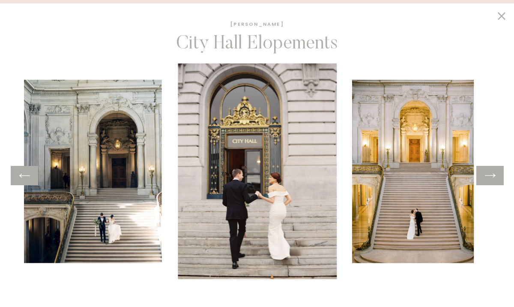
click at [489, 180] on icon at bounding box center [490, 175] width 12 height 13
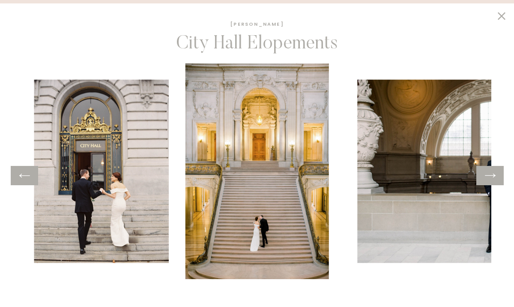
click at [489, 180] on icon at bounding box center [490, 175] width 12 height 13
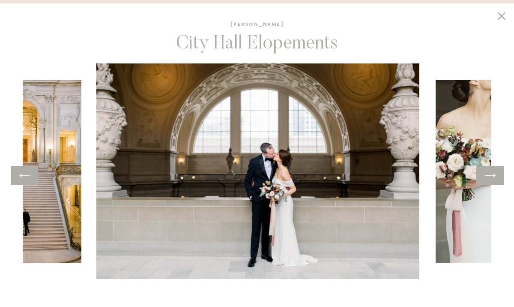
click at [489, 180] on icon at bounding box center [490, 175] width 12 height 13
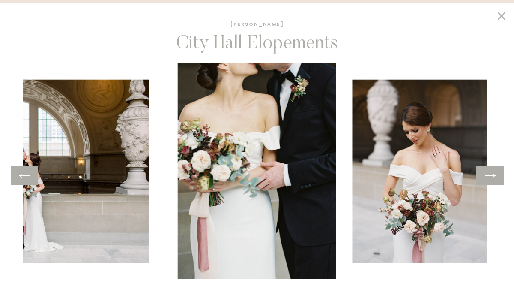
click at [489, 180] on icon at bounding box center [490, 175] width 12 height 13
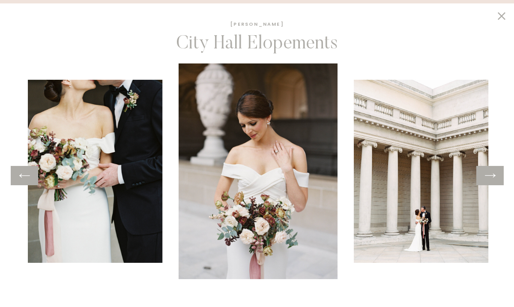
click at [489, 180] on icon at bounding box center [490, 175] width 12 height 13
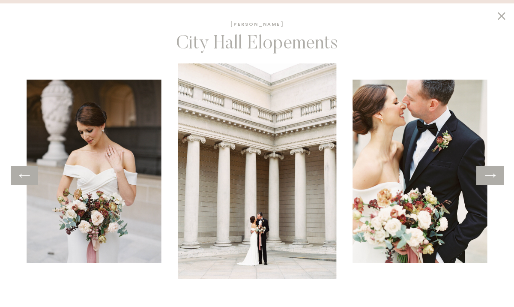
click at [489, 180] on icon at bounding box center [490, 175] width 12 height 13
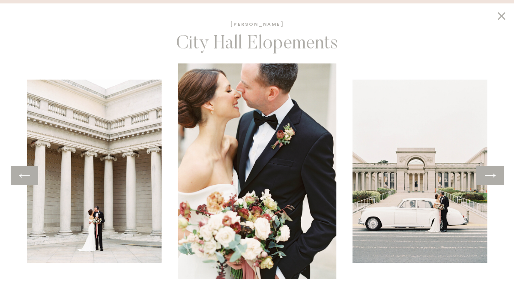
click at [489, 180] on icon at bounding box center [490, 175] width 12 height 13
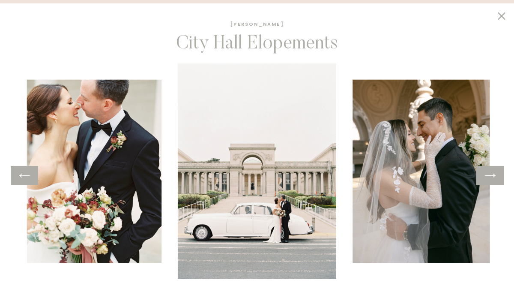
click at [489, 180] on icon at bounding box center [490, 175] width 12 height 13
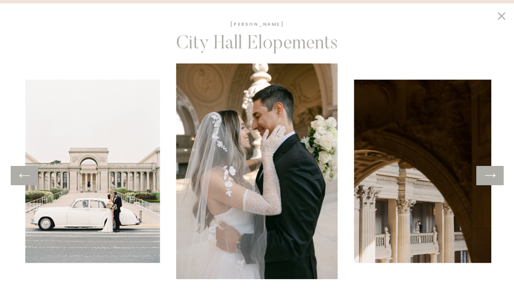
click at [489, 180] on icon at bounding box center [490, 175] width 12 height 13
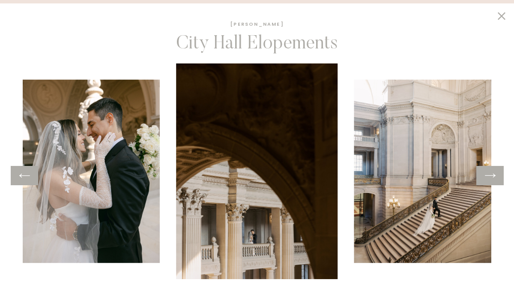
click at [489, 180] on icon at bounding box center [490, 175] width 12 height 13
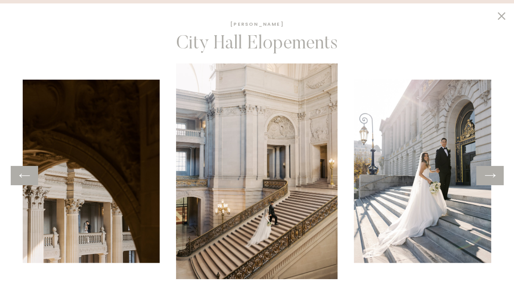
click at [24, 182] on icon at bounding box center [24, 175] width 12 height 13
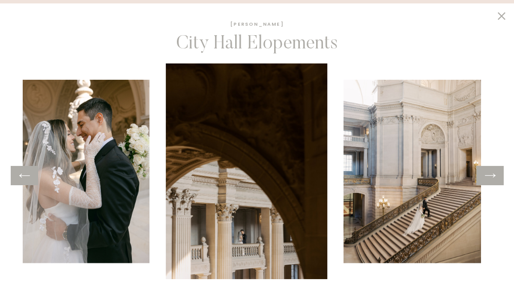
click at [24, 182] on icon at bounding box center [24, 175] width 12 height 13
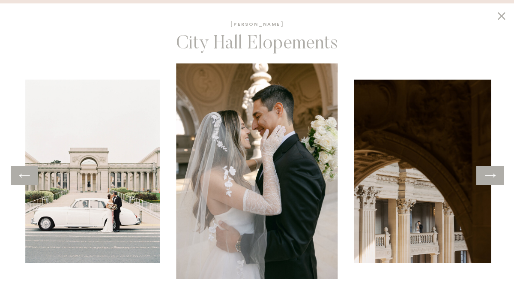
click at [488, 175] on icon at bounding box center [490, 176] width 11 height 4
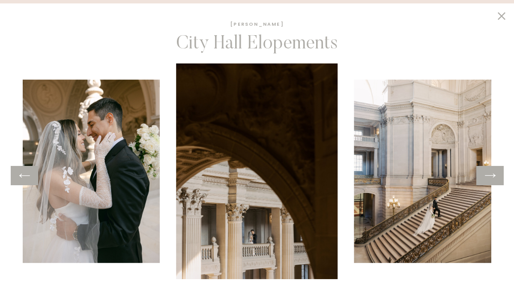
click at [488, 175] on icon at bounding box center [490, 176] width 11 height 4
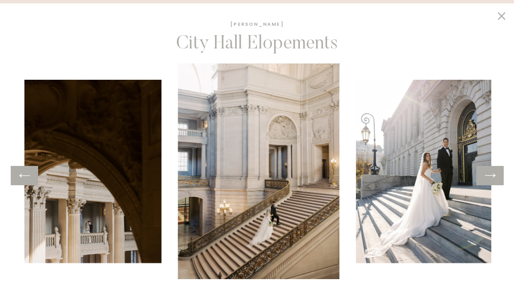
click at [488, 175] on icon at bounding box center [490, 176] width 11 height 4
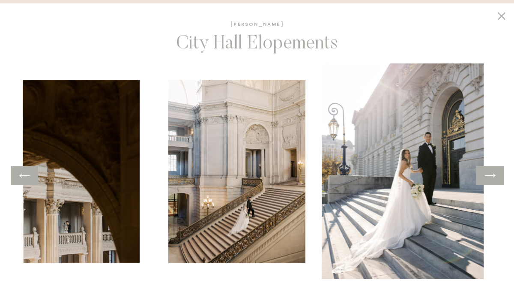
click at [488, 175] on icon at bounding box center [490, 176] width 11 height 4
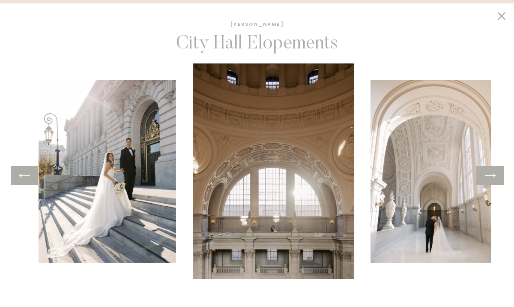
click at [488, 175] on icon at bounding box center [490, 176] width 11 height 4
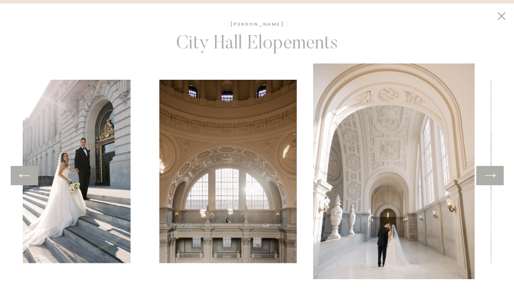
click at [488, 175] on icon at bounding box center [490, 176] width 11 height 4
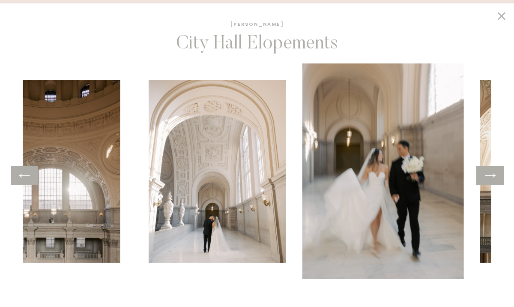
click at [488, 175] on icon at bounding box center [490, 176] width 11 height 4
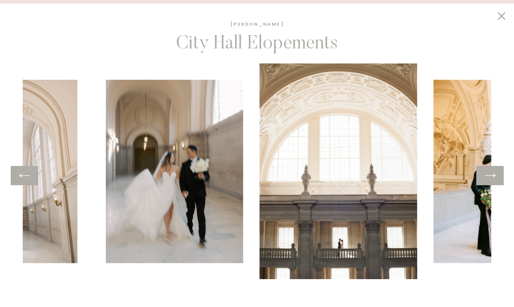
click at [488, 175] on icon at bounding box center [490, 176] width 11 height 4
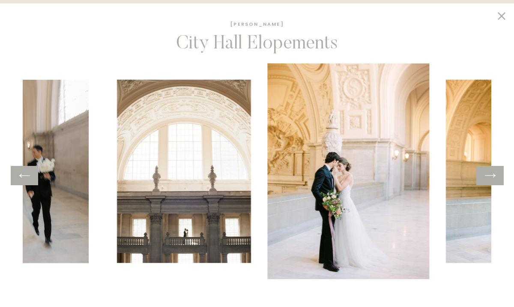
click at [488, 175] on icon at bounding box center [490, 176] width 11 height 4
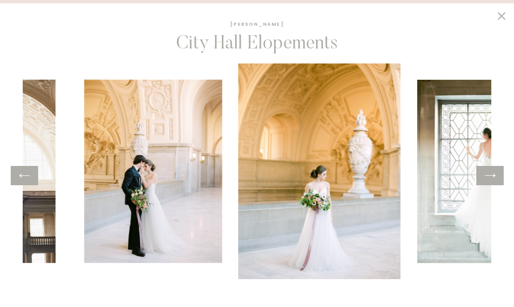
click at [488, 175] on icon at bounding box center [490, 176] width 11 height 4
